Goal: Information Seeking & Learning: Learn about a topic

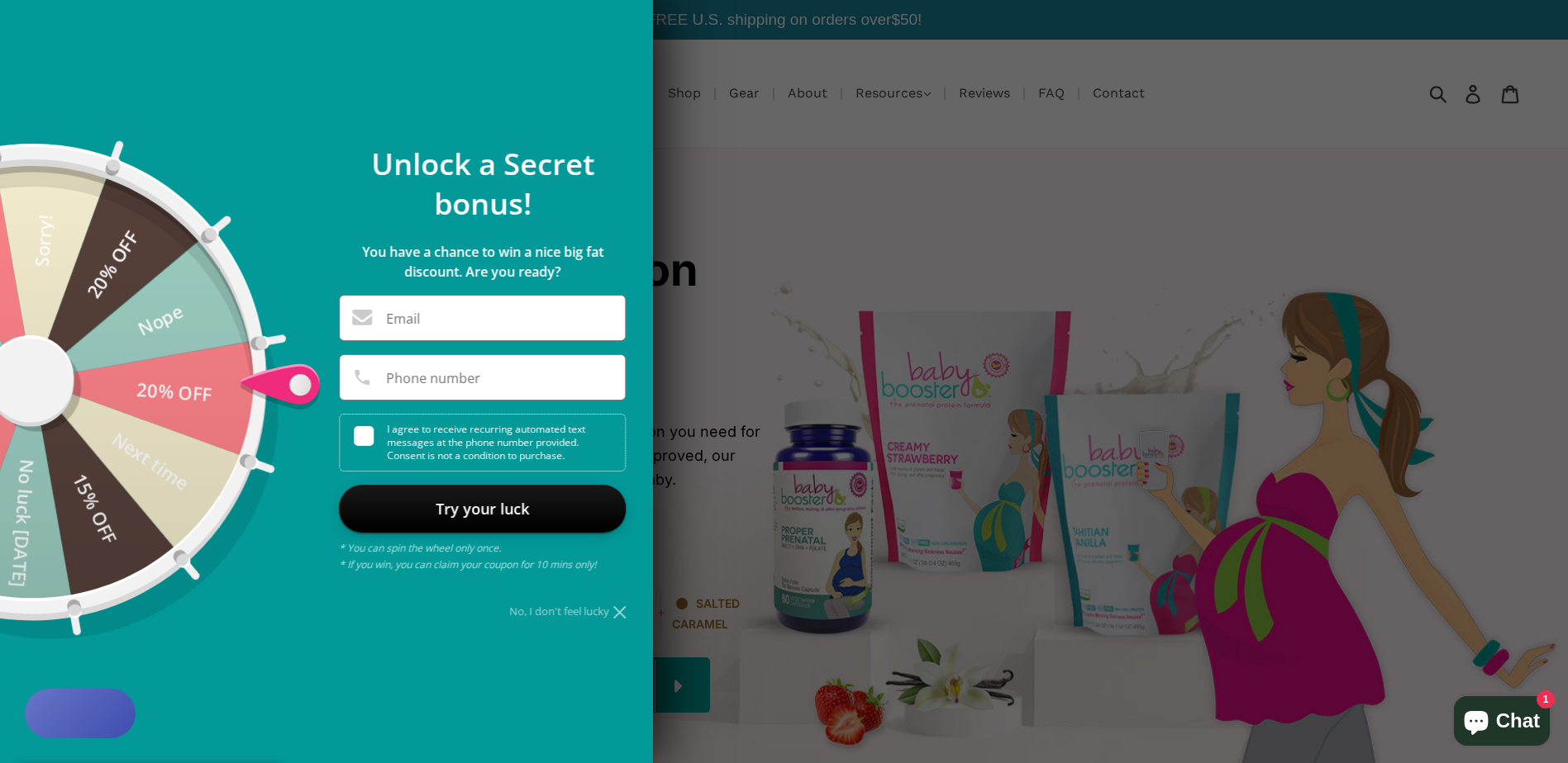
click at [611, 614] on div "No, I don't feel lucky" at bounding box center [481, 611] width 286 height 11
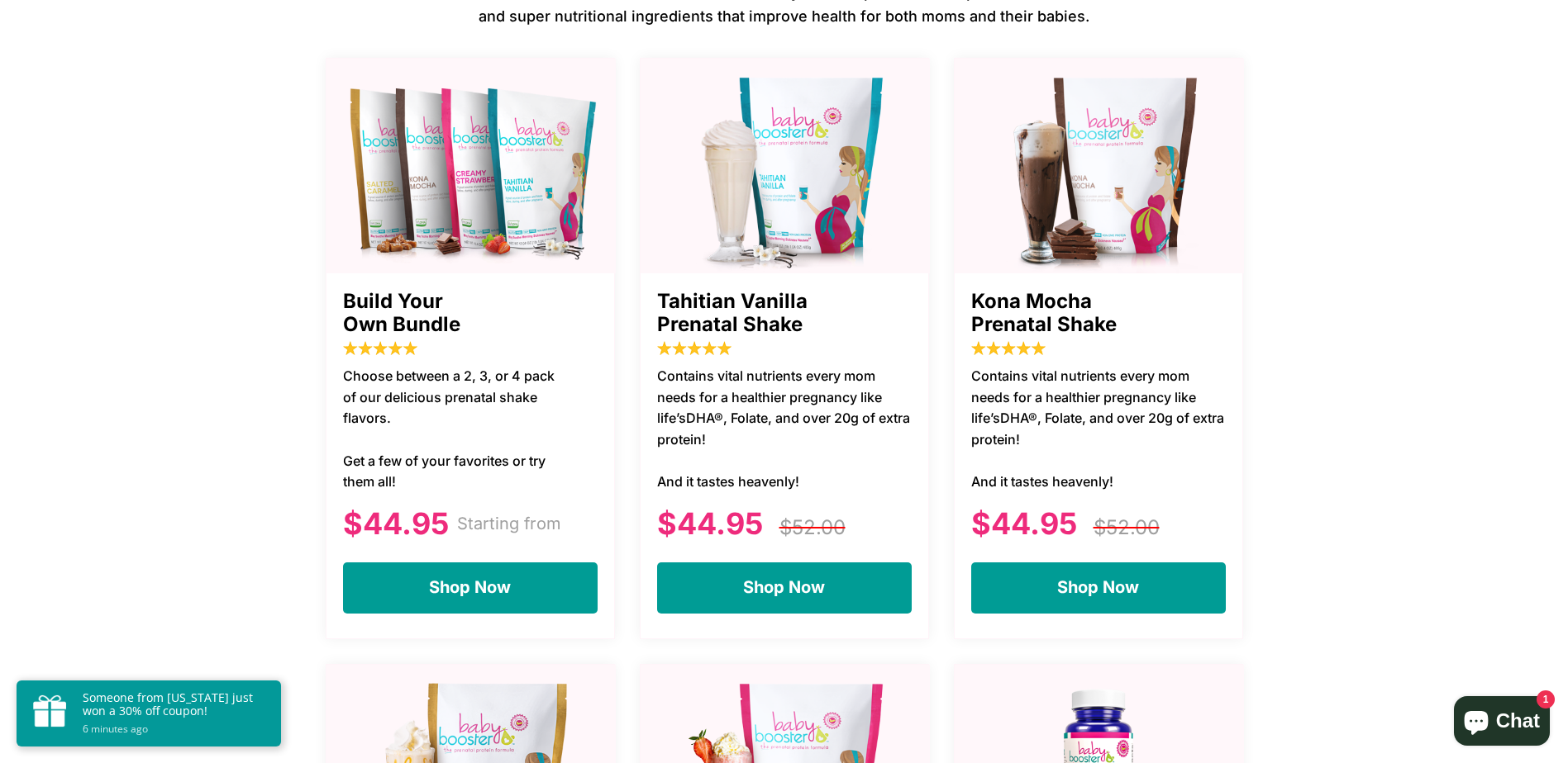
scroll to position [1157, 0]
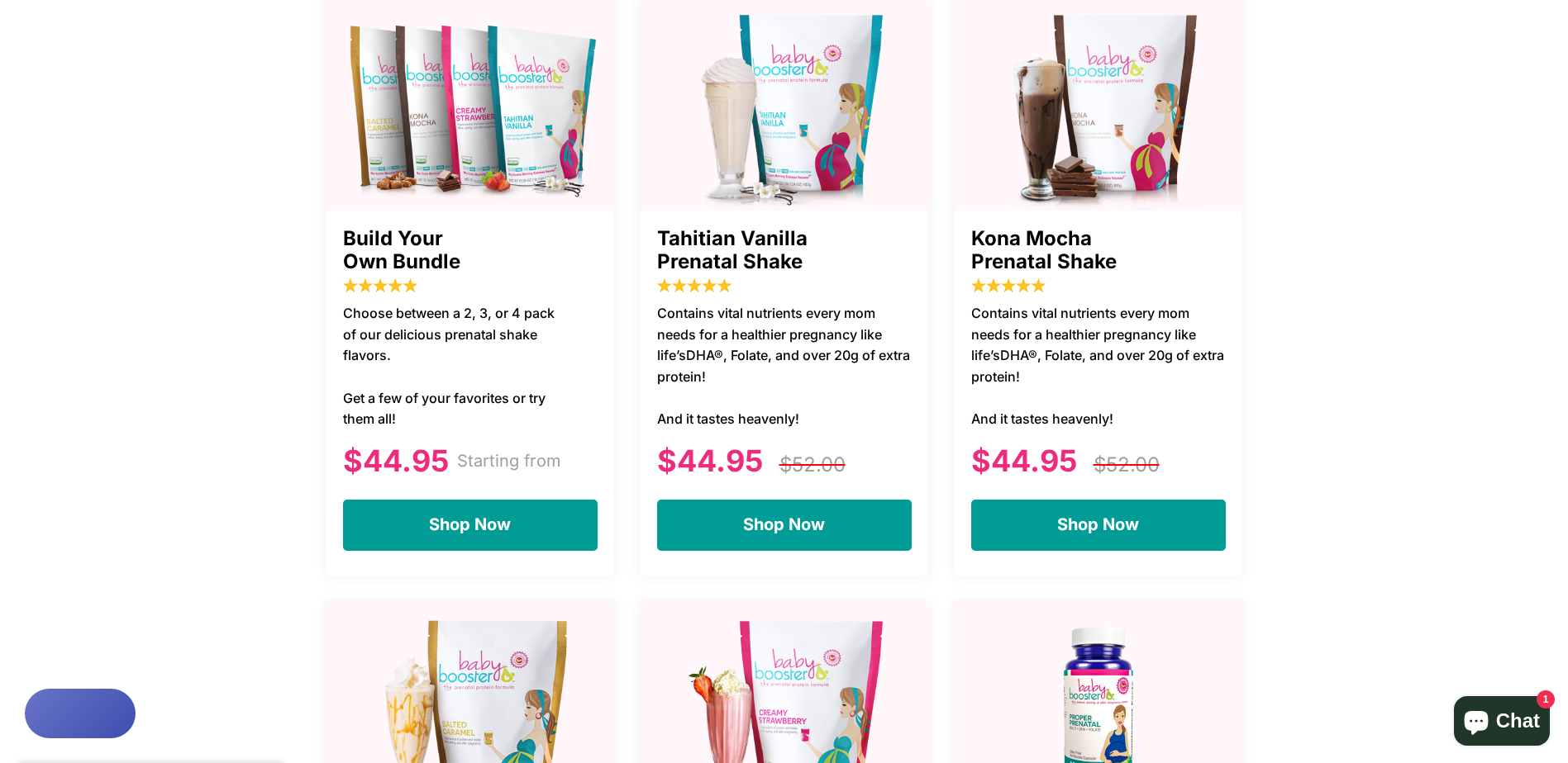
click at [754, 107] on img at bounding box center [785, 107] width 289 height 206
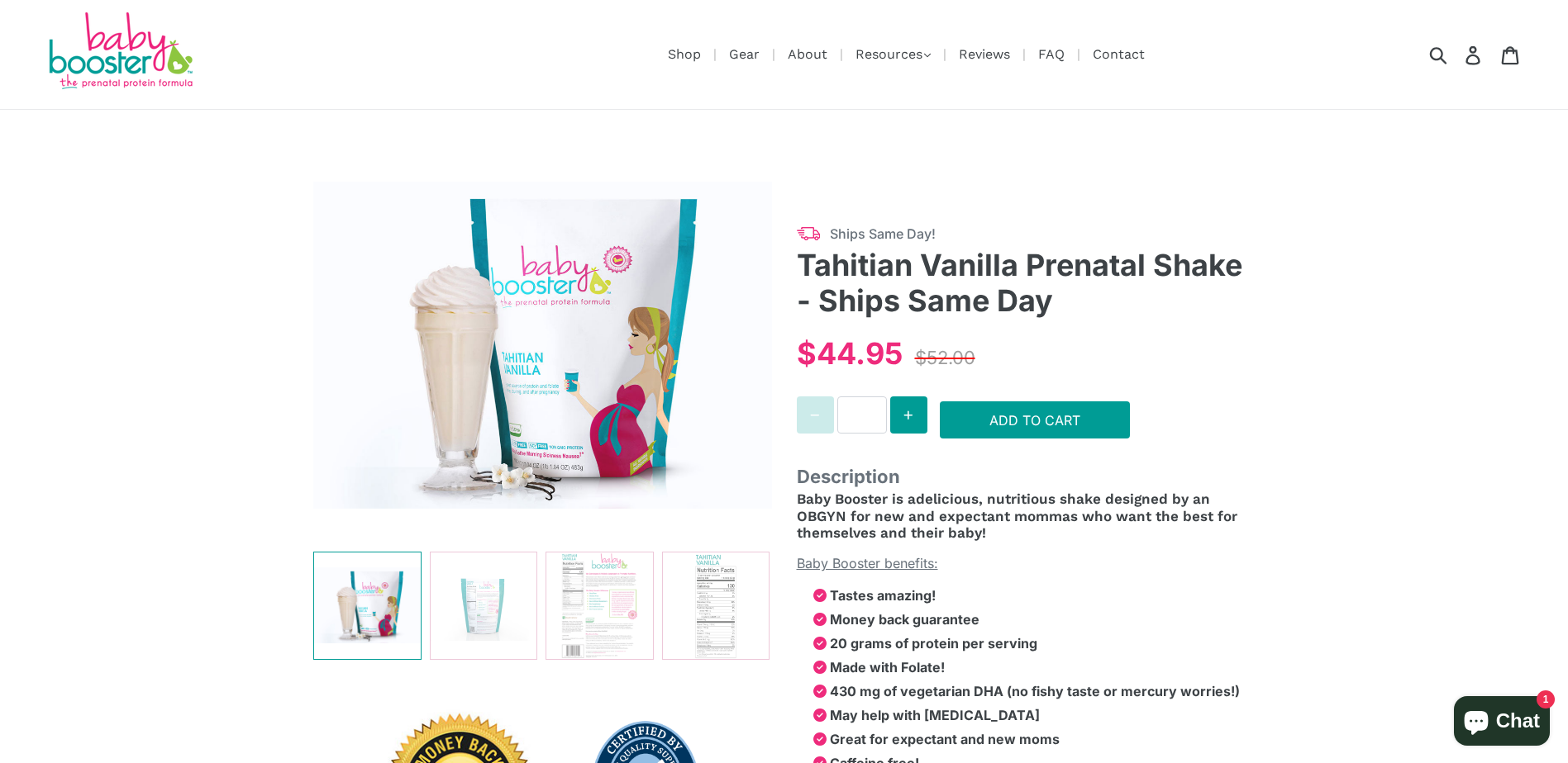
select select "******"
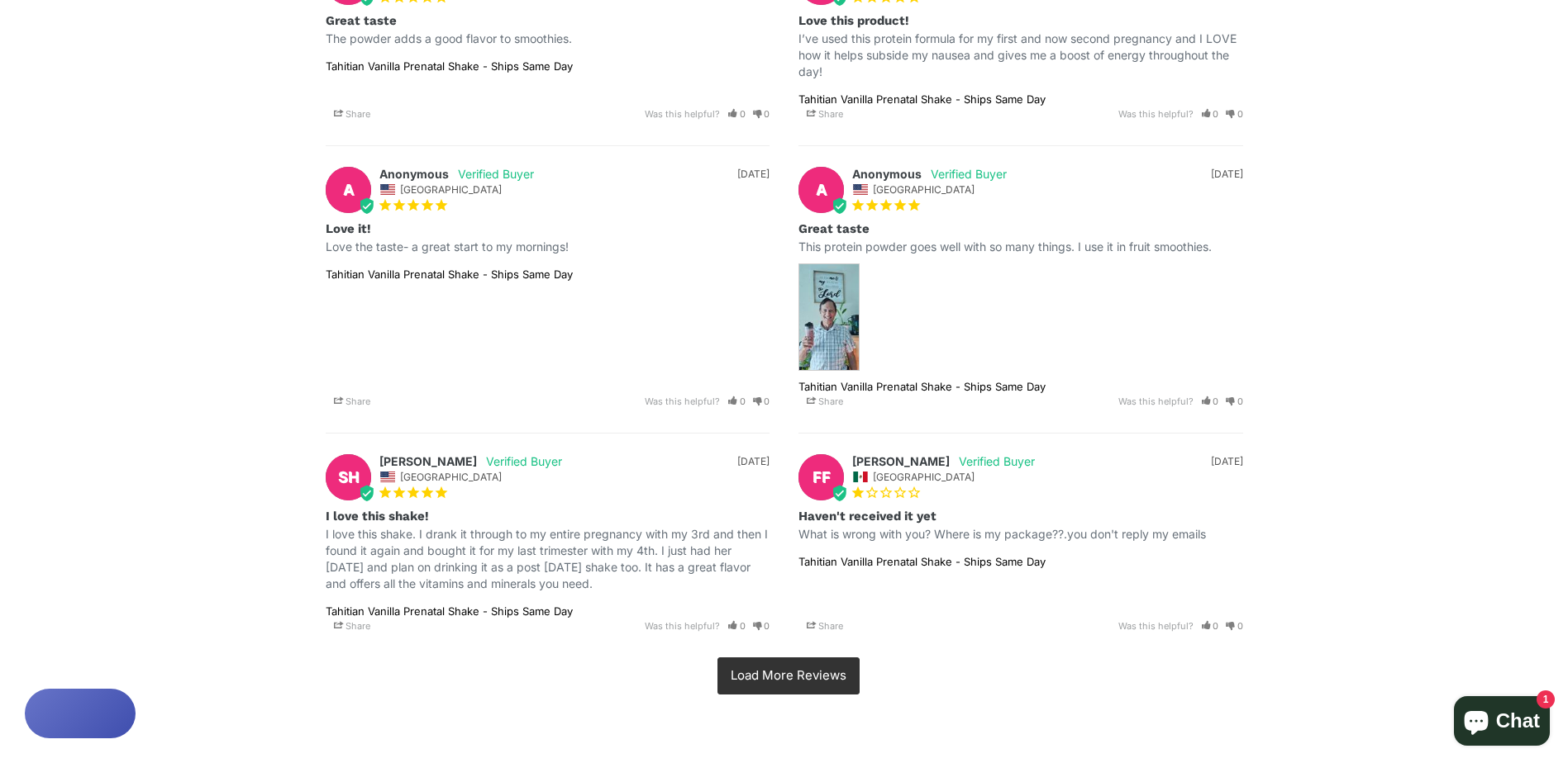
scroll to position [3305, 0]
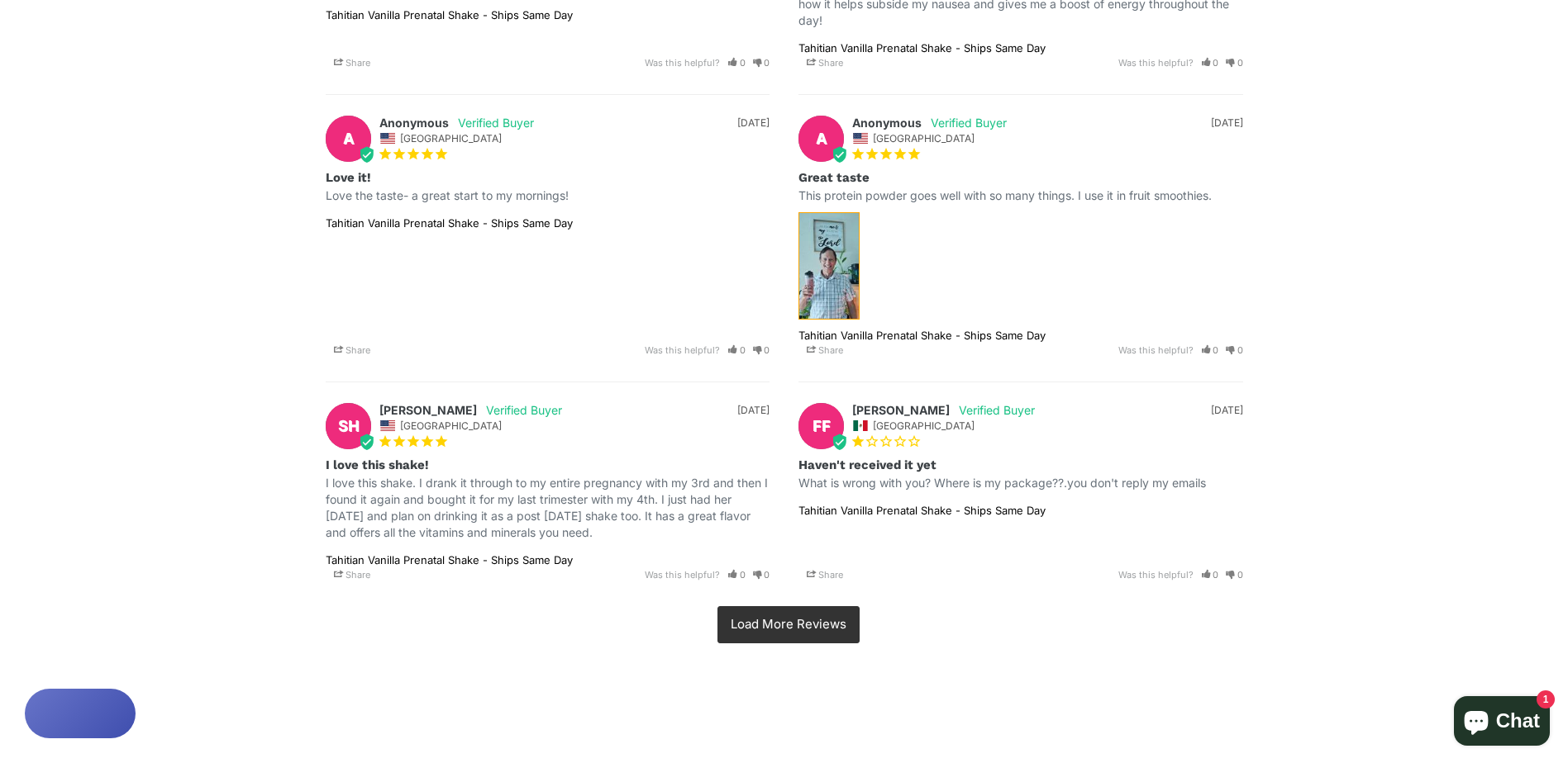
click at [831, 252] on img at bounding box center [829, 266] width 61 height 107
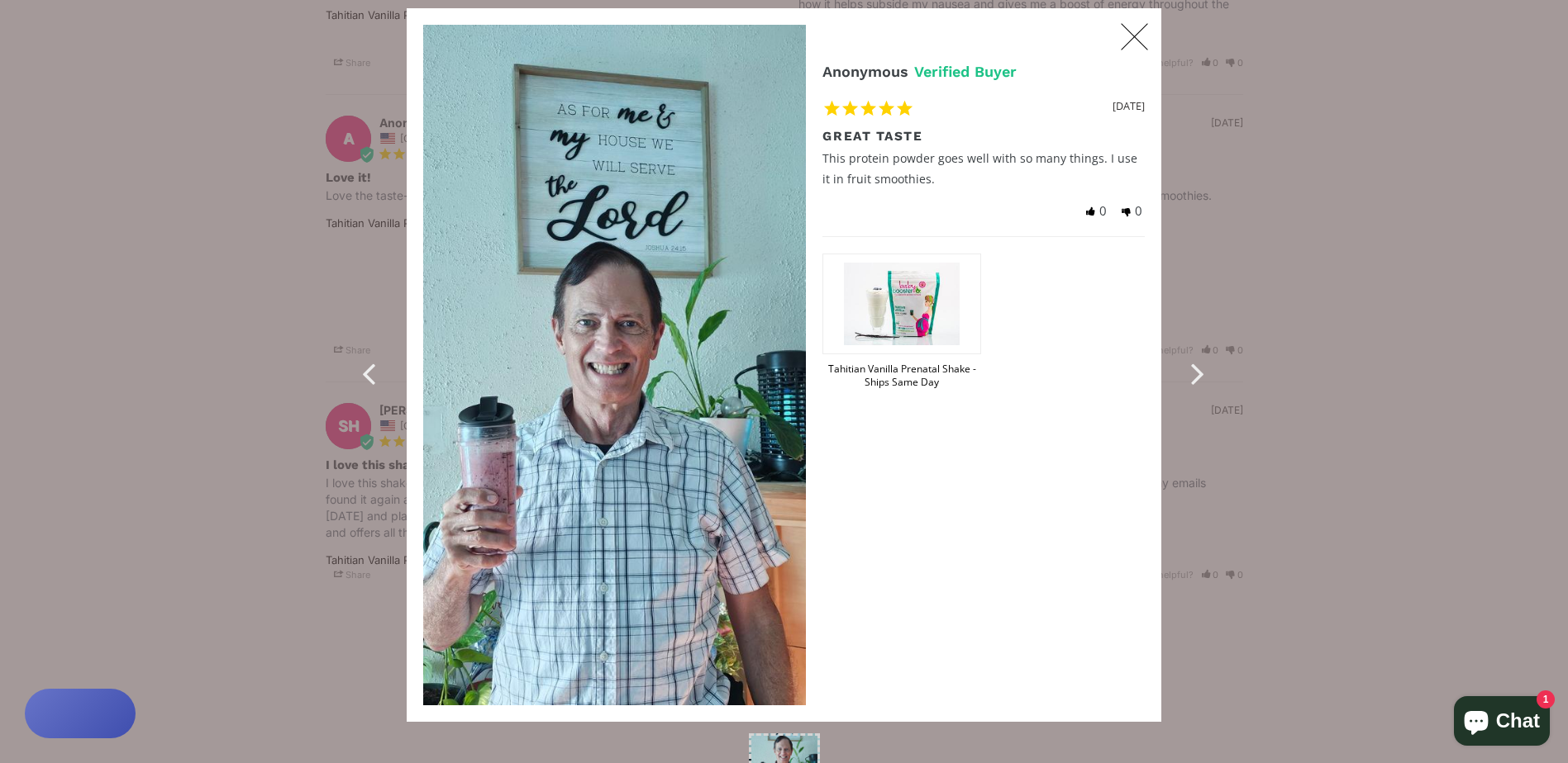
click at [1132, 26] on span "X" at bounding box center [1134, 37] width 37 height 41
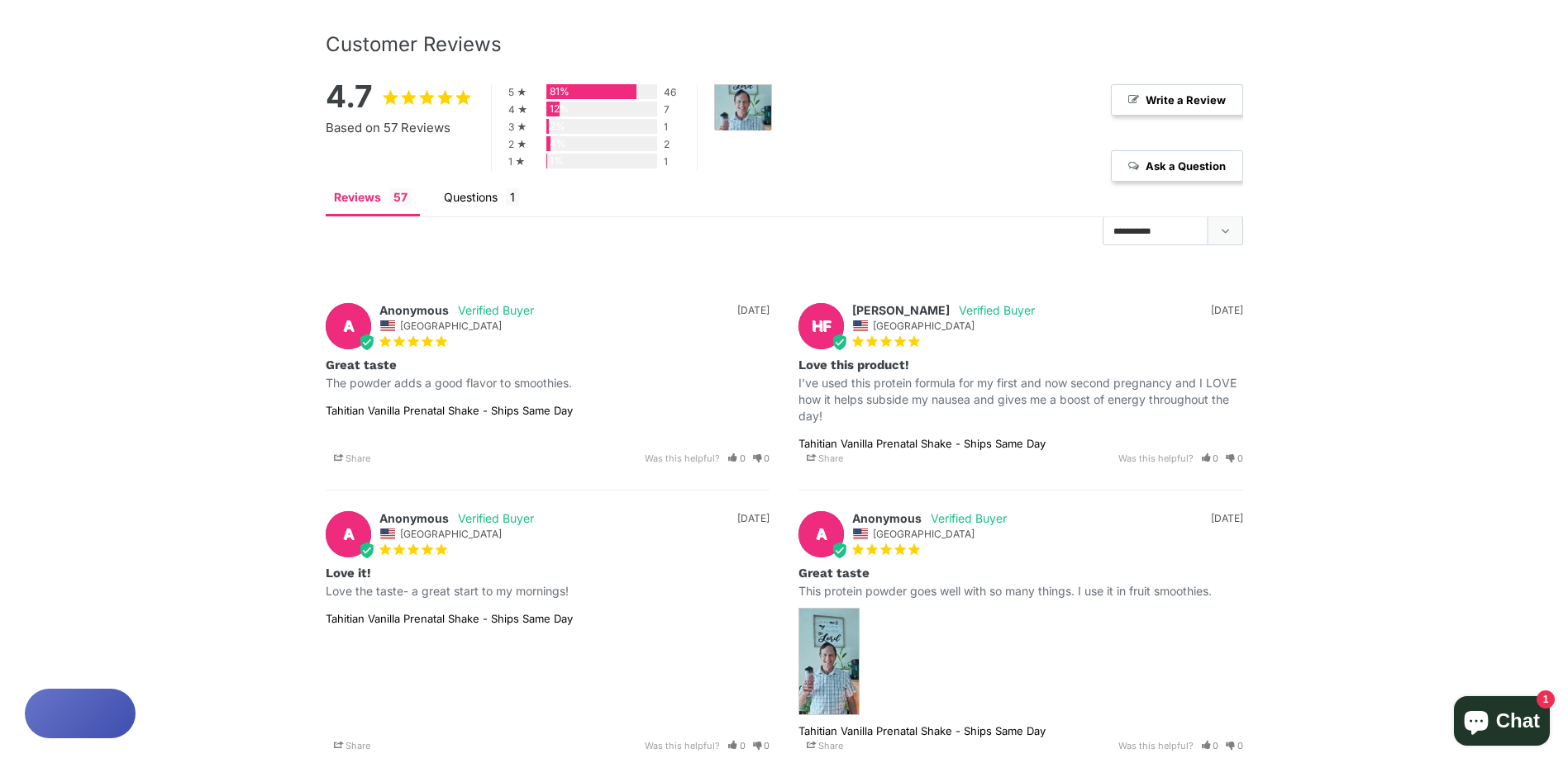
scroll to position [2770, 0]
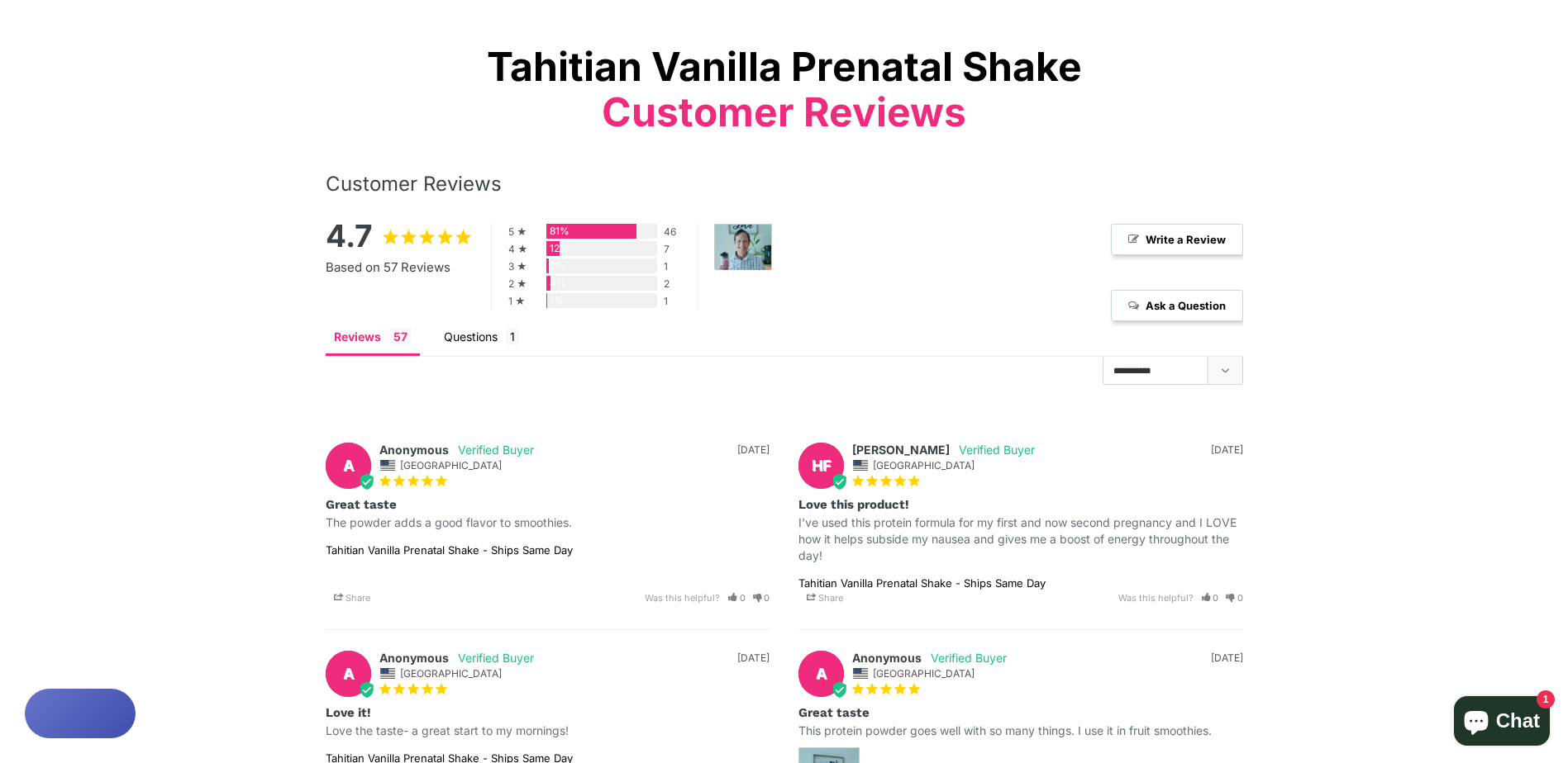
click at [463, 337] on li "Questions" at bounding box center [481, 338] width 92 height 31
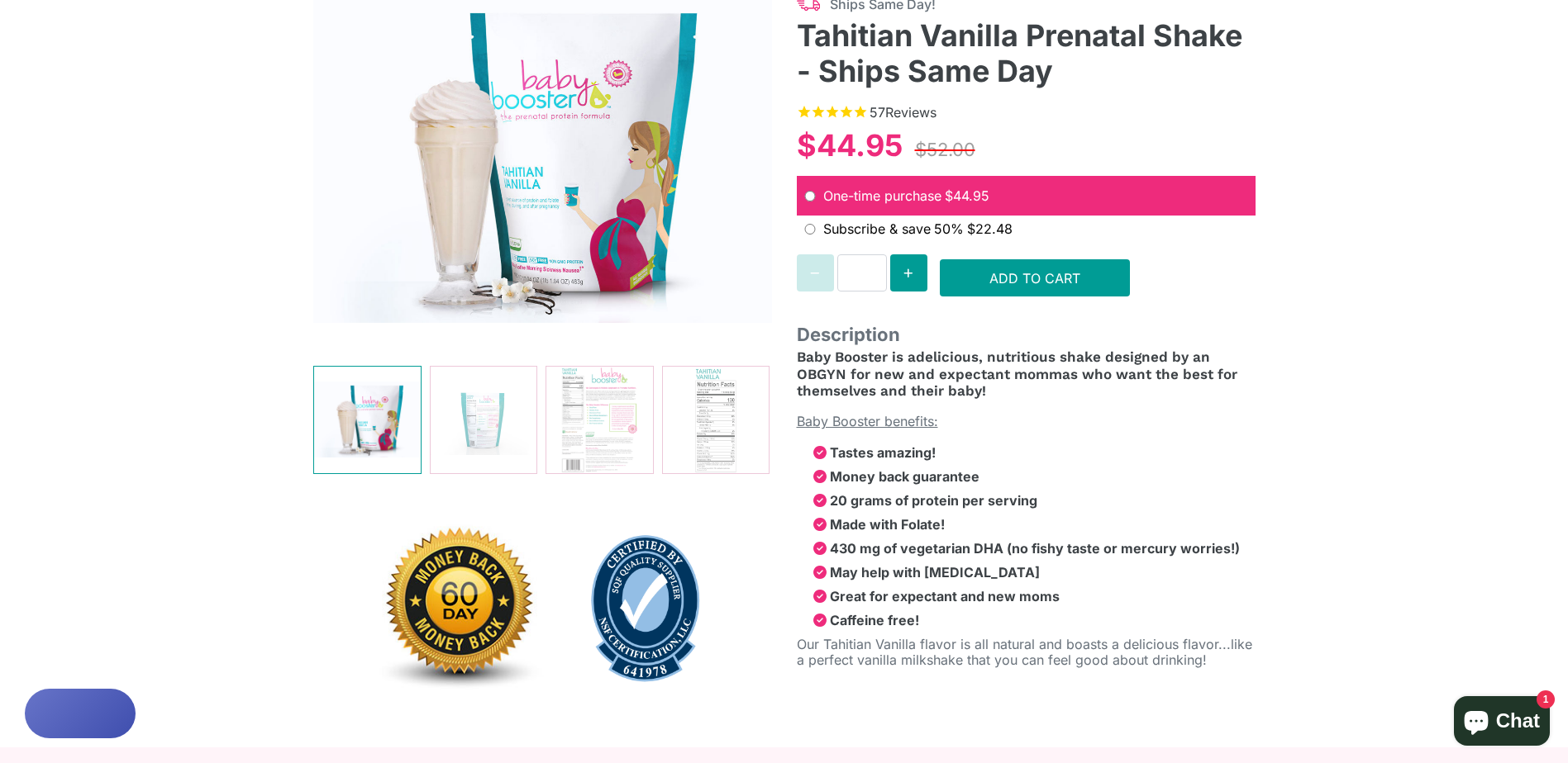
scroll to position [209, 0]
